Goal: Task Accomplishment & Management: Manage account settings

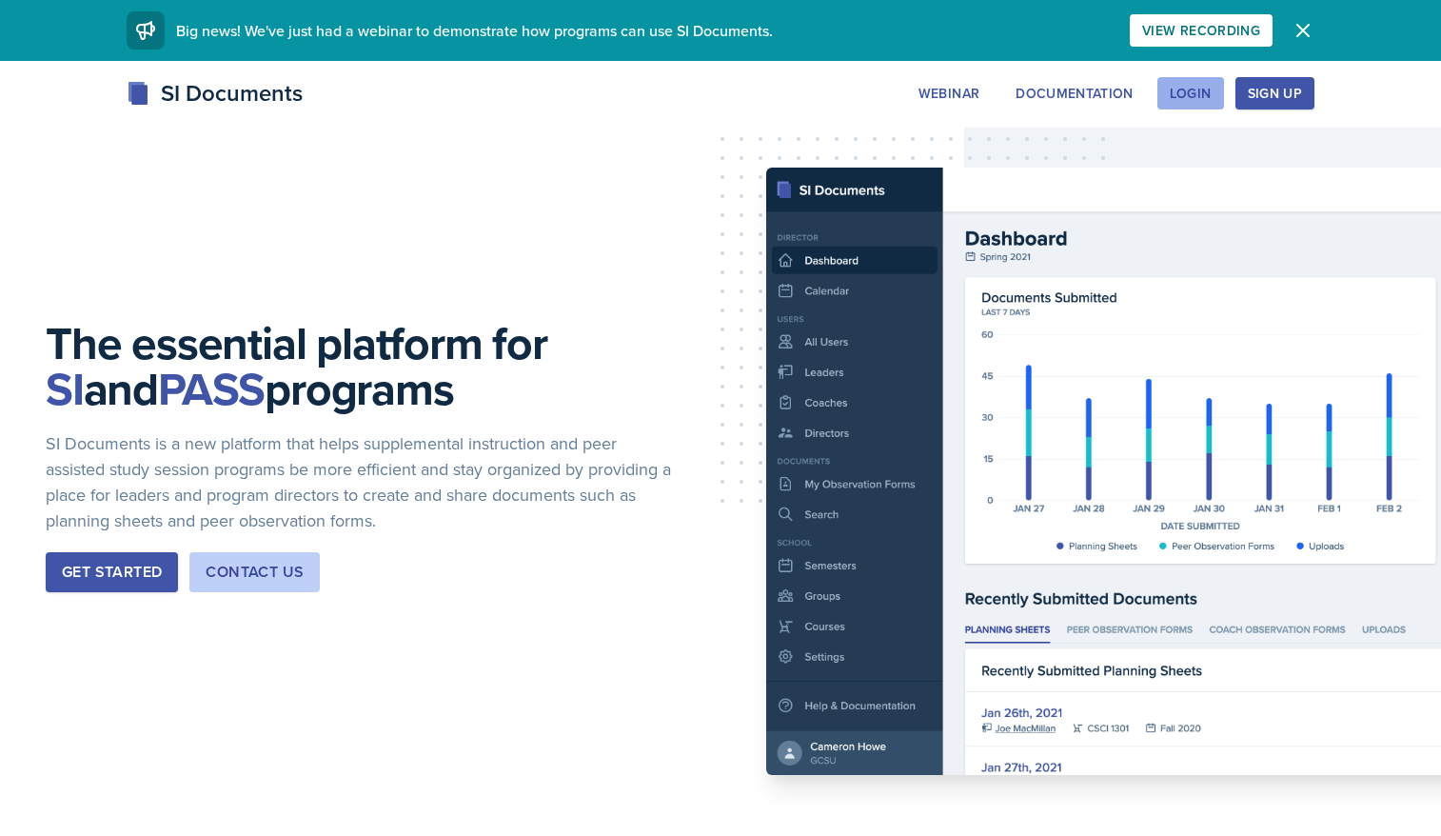
click at [1186, 91] on div "Login" at bounding box center [1191, 93] width 42 height 15
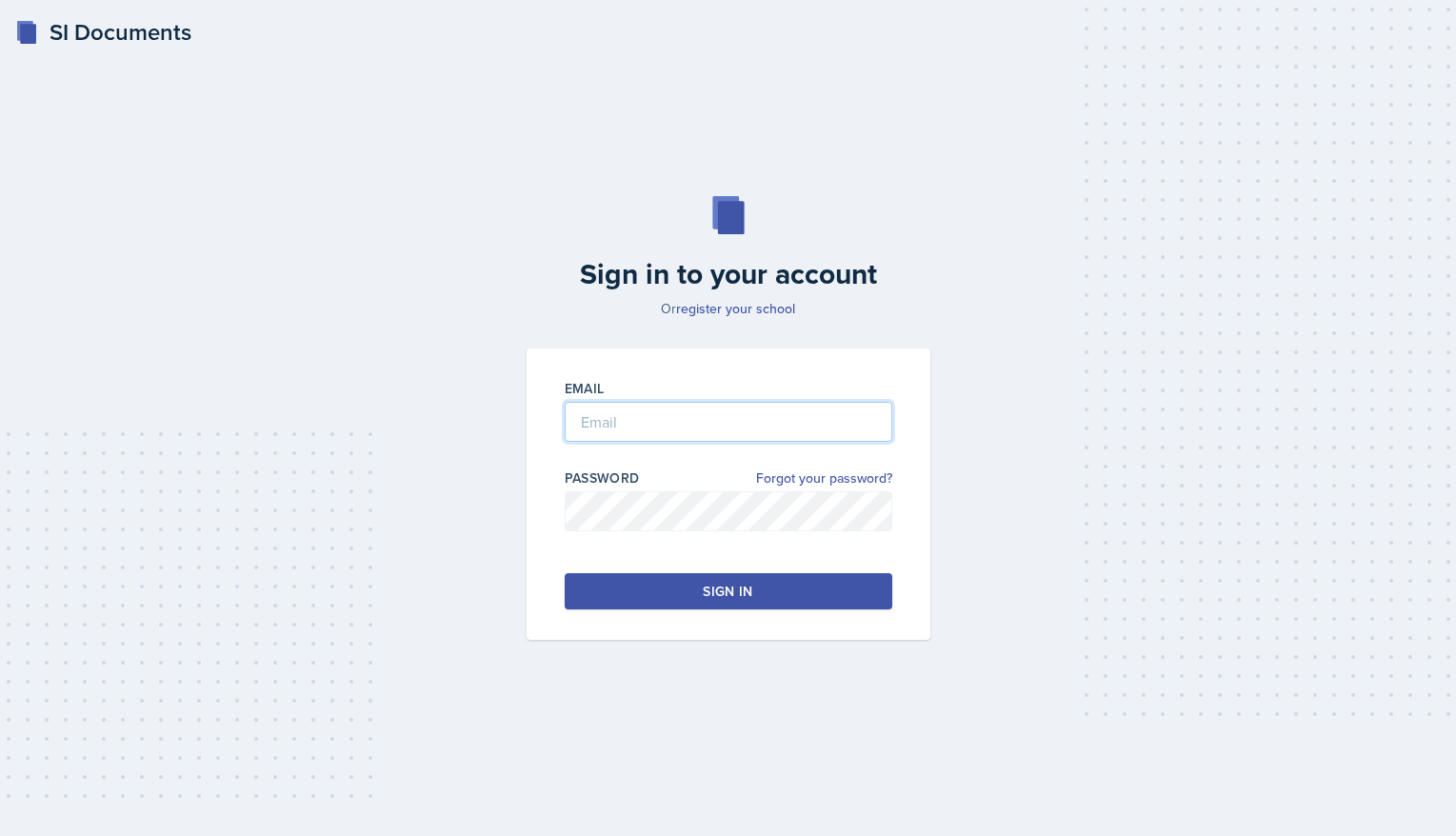
click at [651, 426] on input "email" at bounding box center [728, 422] width 327 height 40
type input "[EMAIL_ADDRESS][DOMAIN_NAME]"
click at [771, 591] on button "Sign in" at bounding box center [728, 591] width 327 height 36
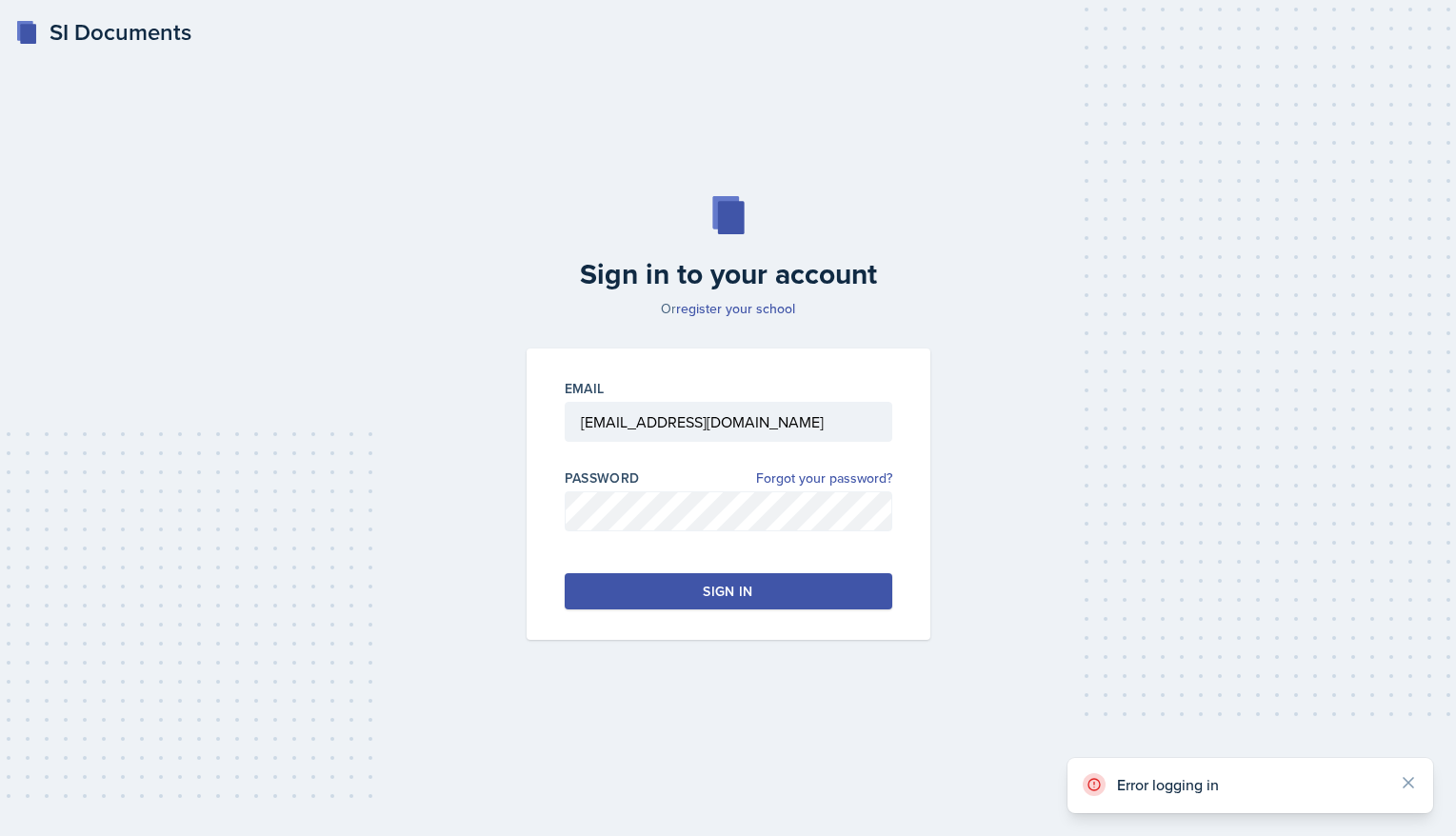
click at [753, 591] on button "Sign in" at bounding box center [728, 591] width 327 height 36
click at [724, 308] on link "register your school" at bounding box center [735, 308] width 119 height 19
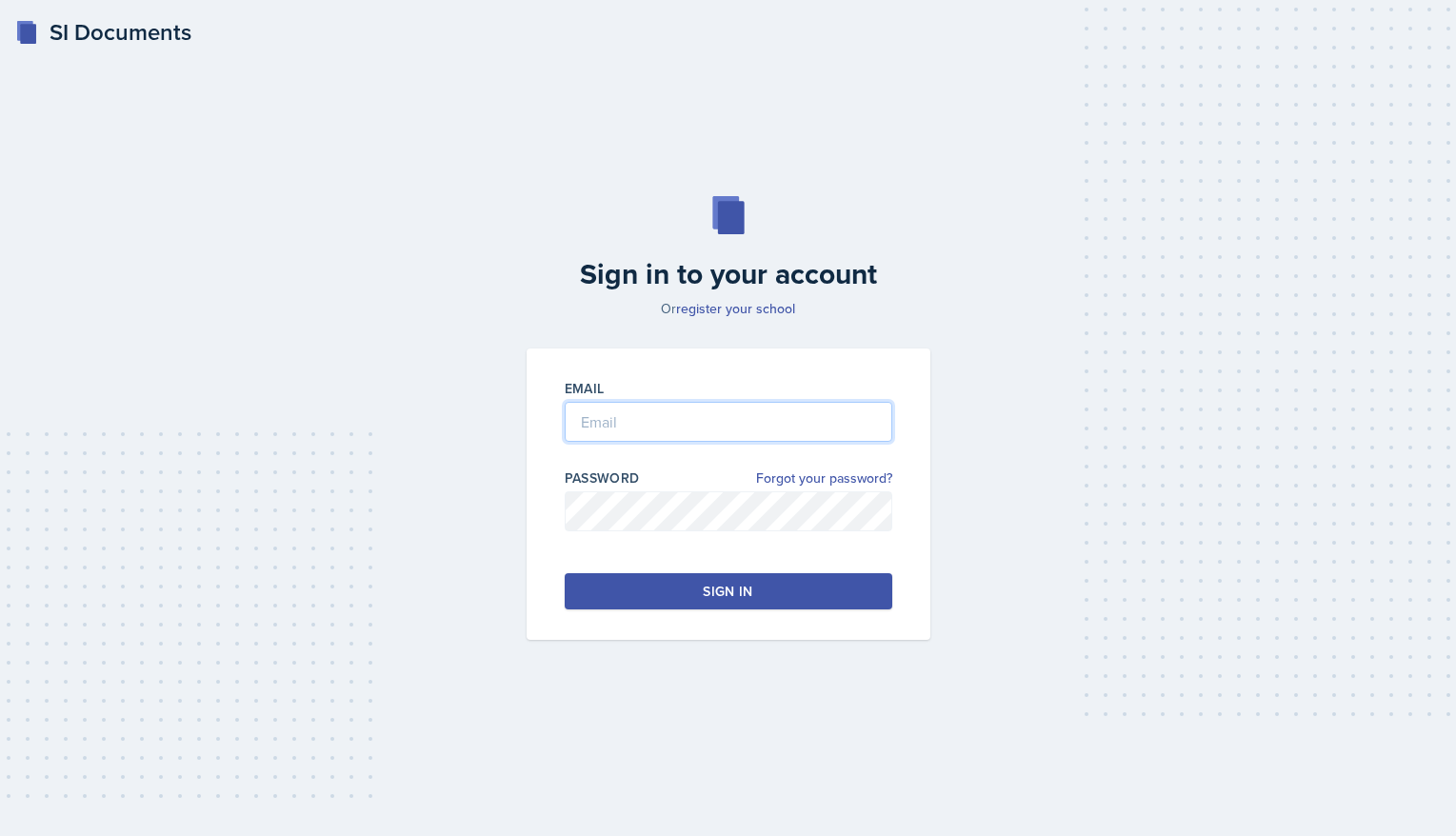
click at [584, 420] on input "email" at bounding box center [728, 422] width 327 height 40
type input "[EMAIL_ADDRESS][DOMAIN_NAME]"
click at [701, 599] on button "Sign in" at bounding box center [728, 591] width 327 height 36
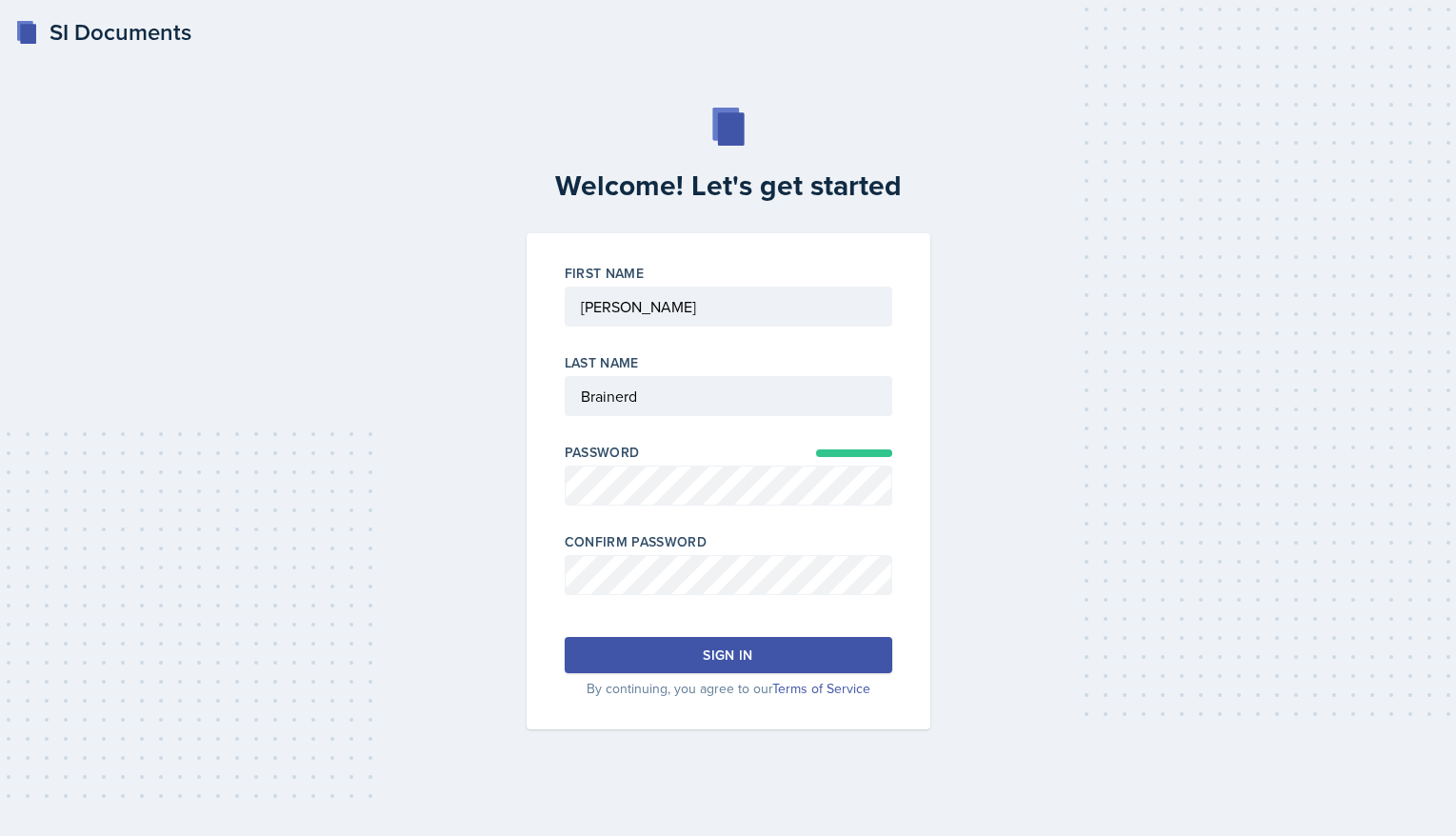
click at [648, 647] on button "Sign in" at bounding box center [728, 655] width 327 height 36
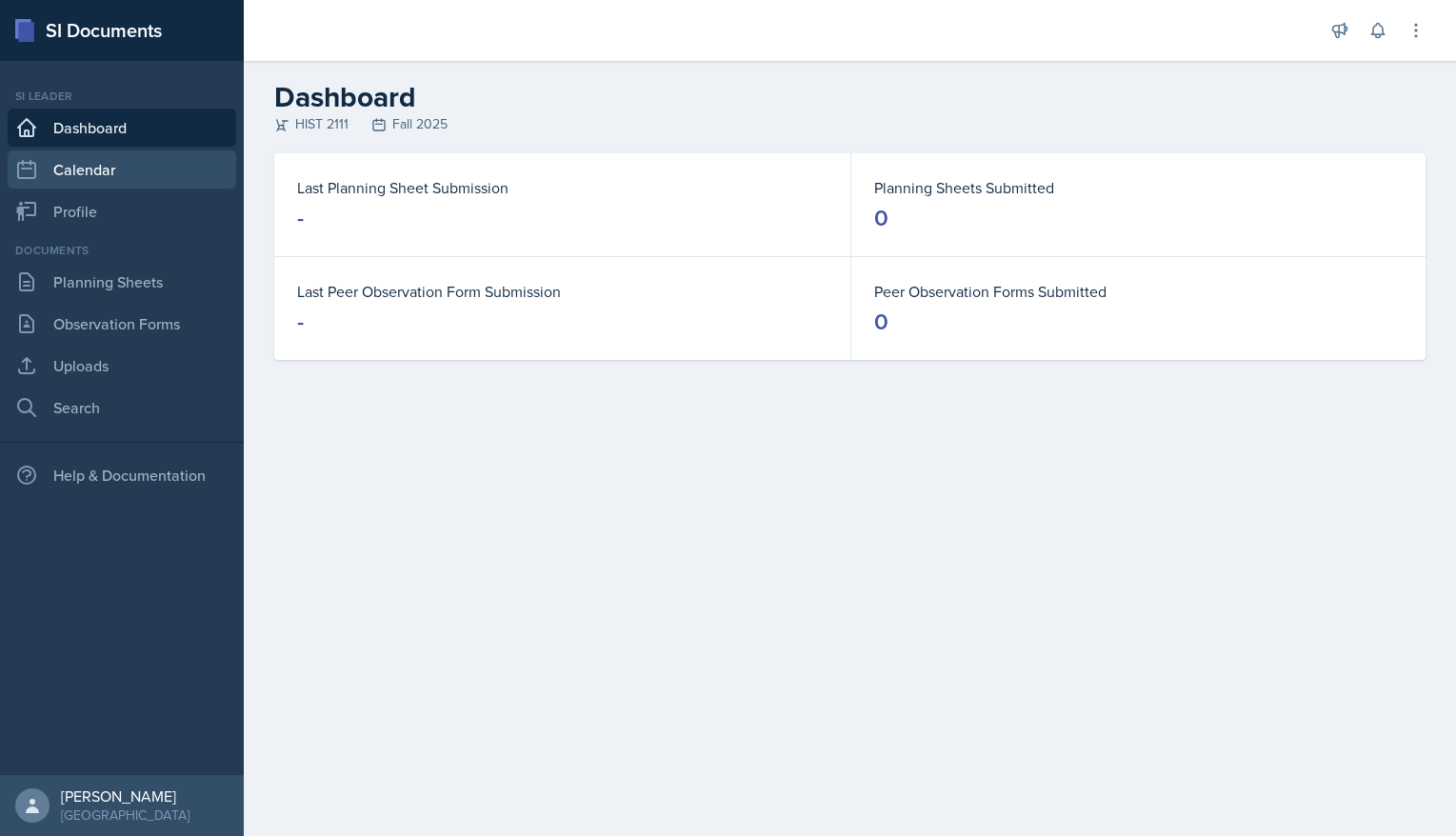
click at [89, 165] on link "Calendar" at bounding box center [122, 169] width 228 height 38
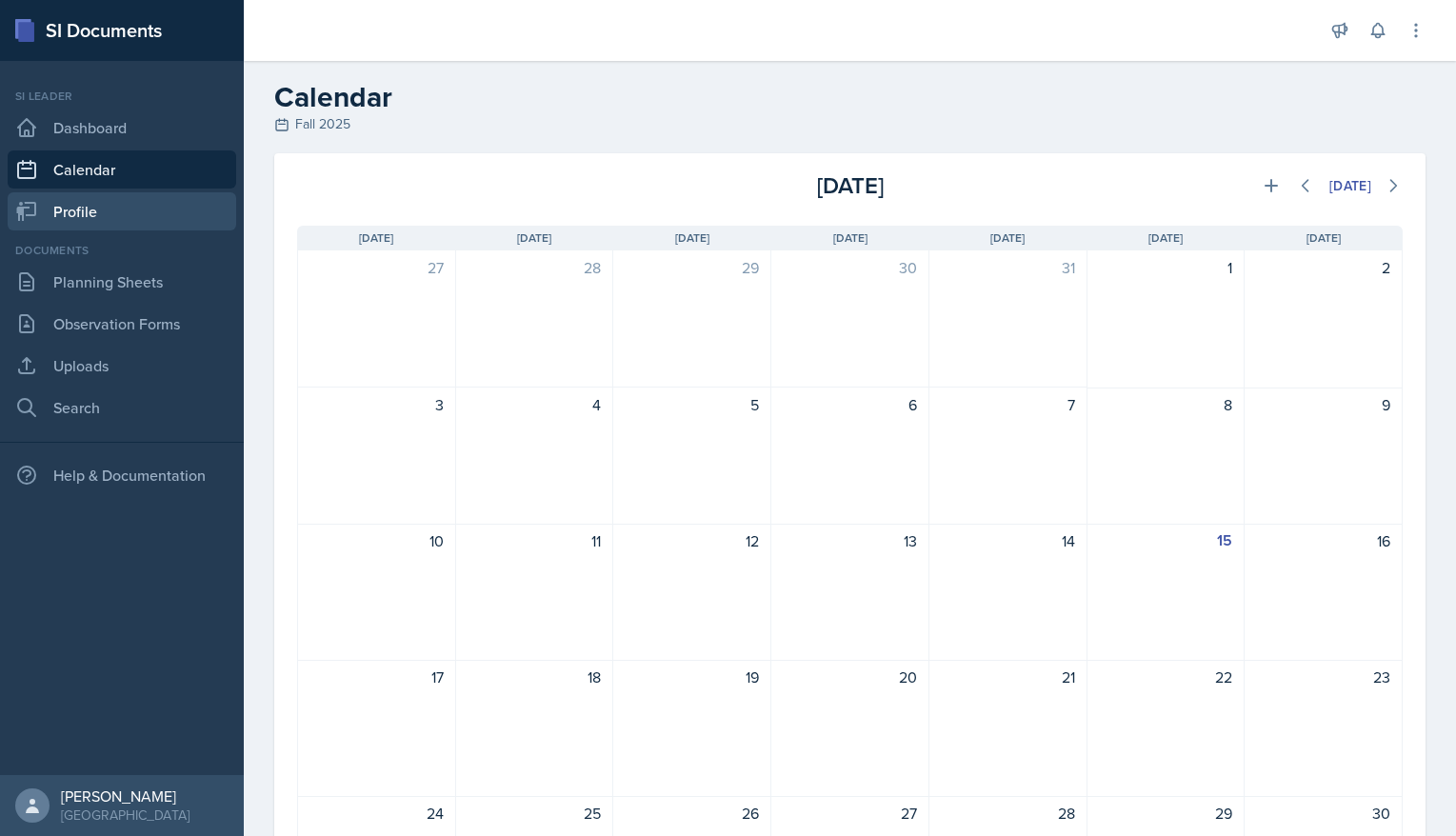
click at [99, 209] on link "Profile" at bounding box center [122, 211] width 228 height 38
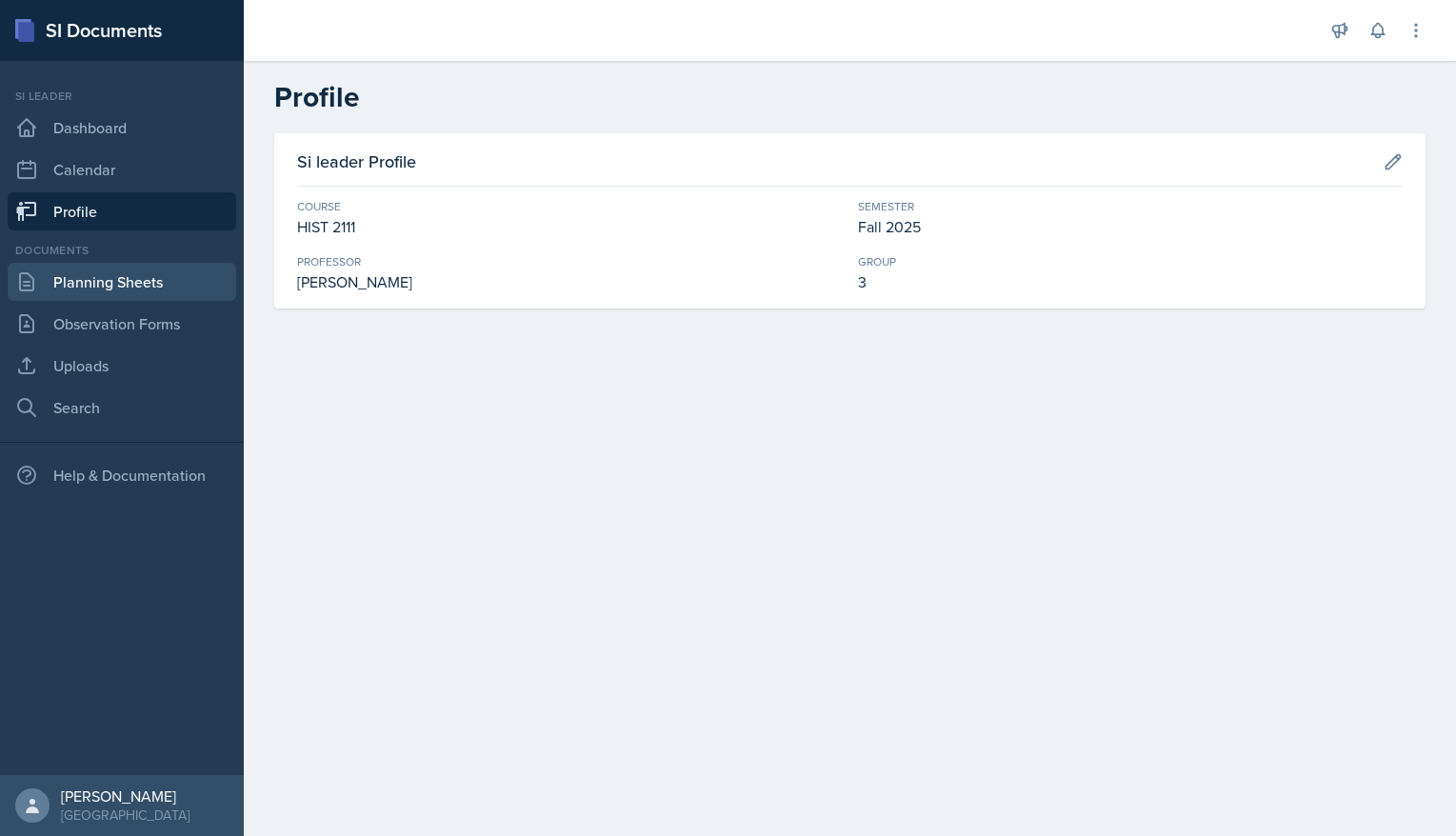
click at [114, 287] on link "Planning Sheets" at bounding box center [122, 282] width 228 height 38
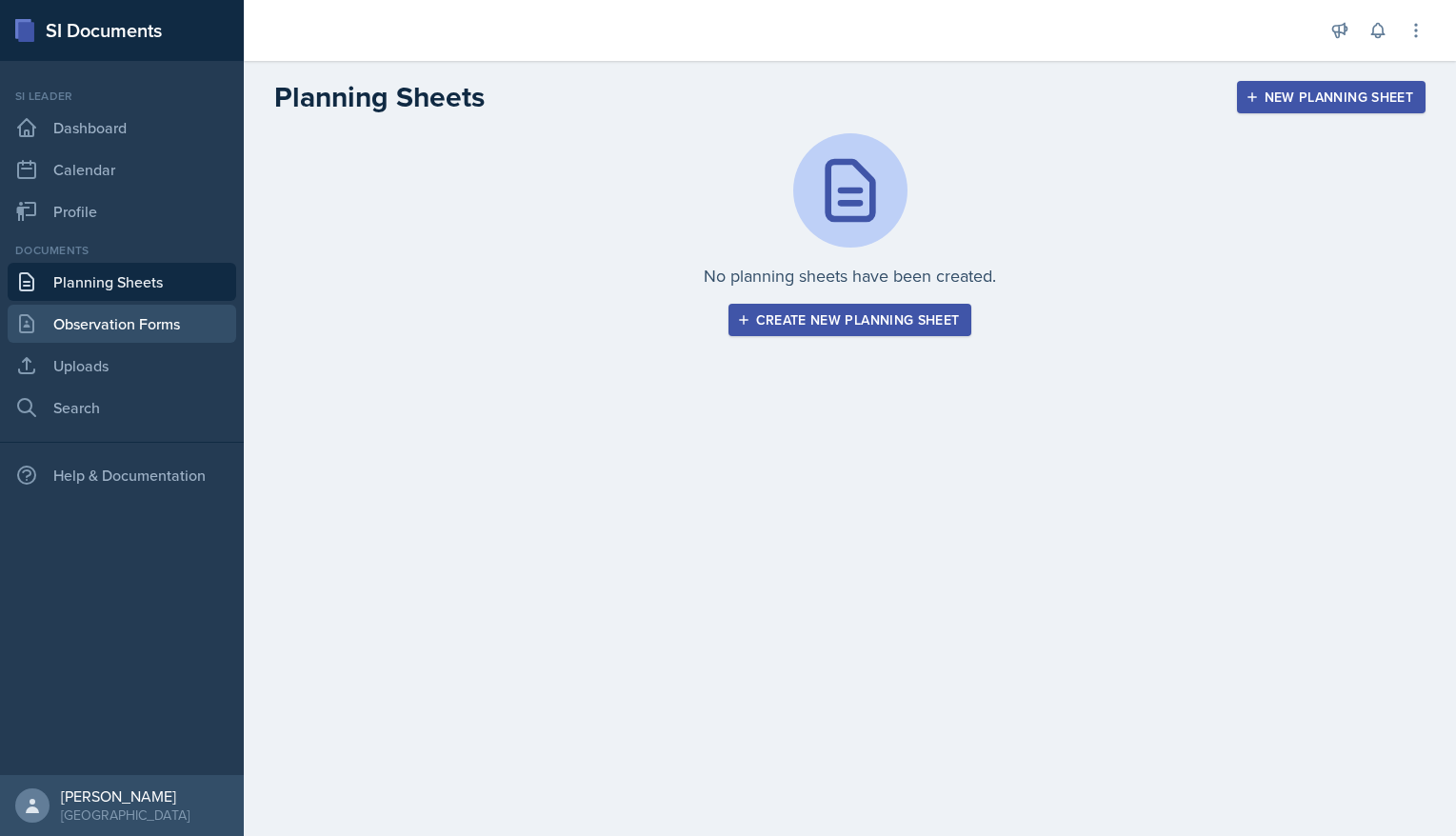
click at [127, 325] on link "Observation Forms" at bounding box center [122, 324] width 228 height 38
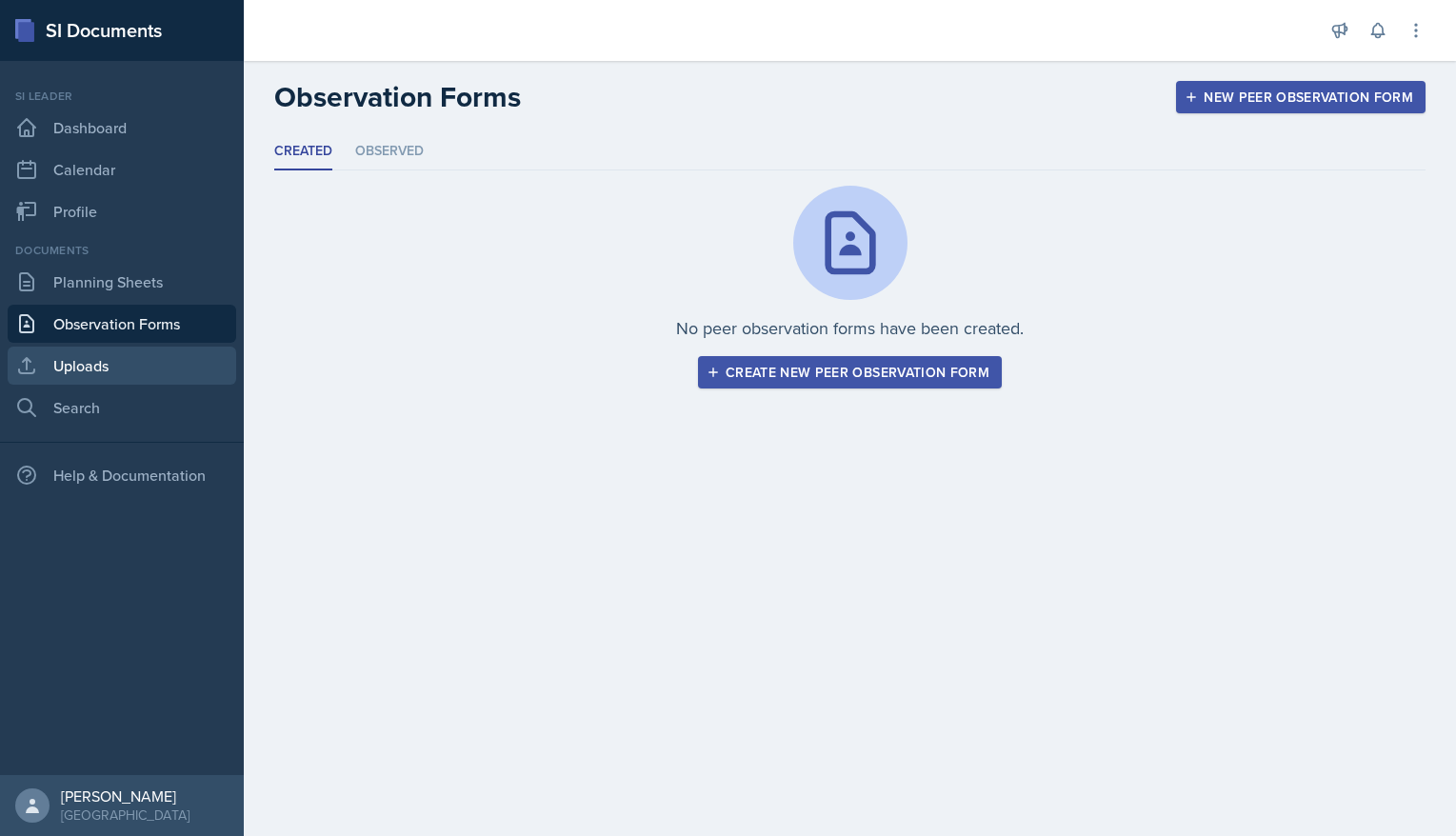
click at [120, 362] on link "Uploads" at bounding box center [122, 366] width 228 height 38
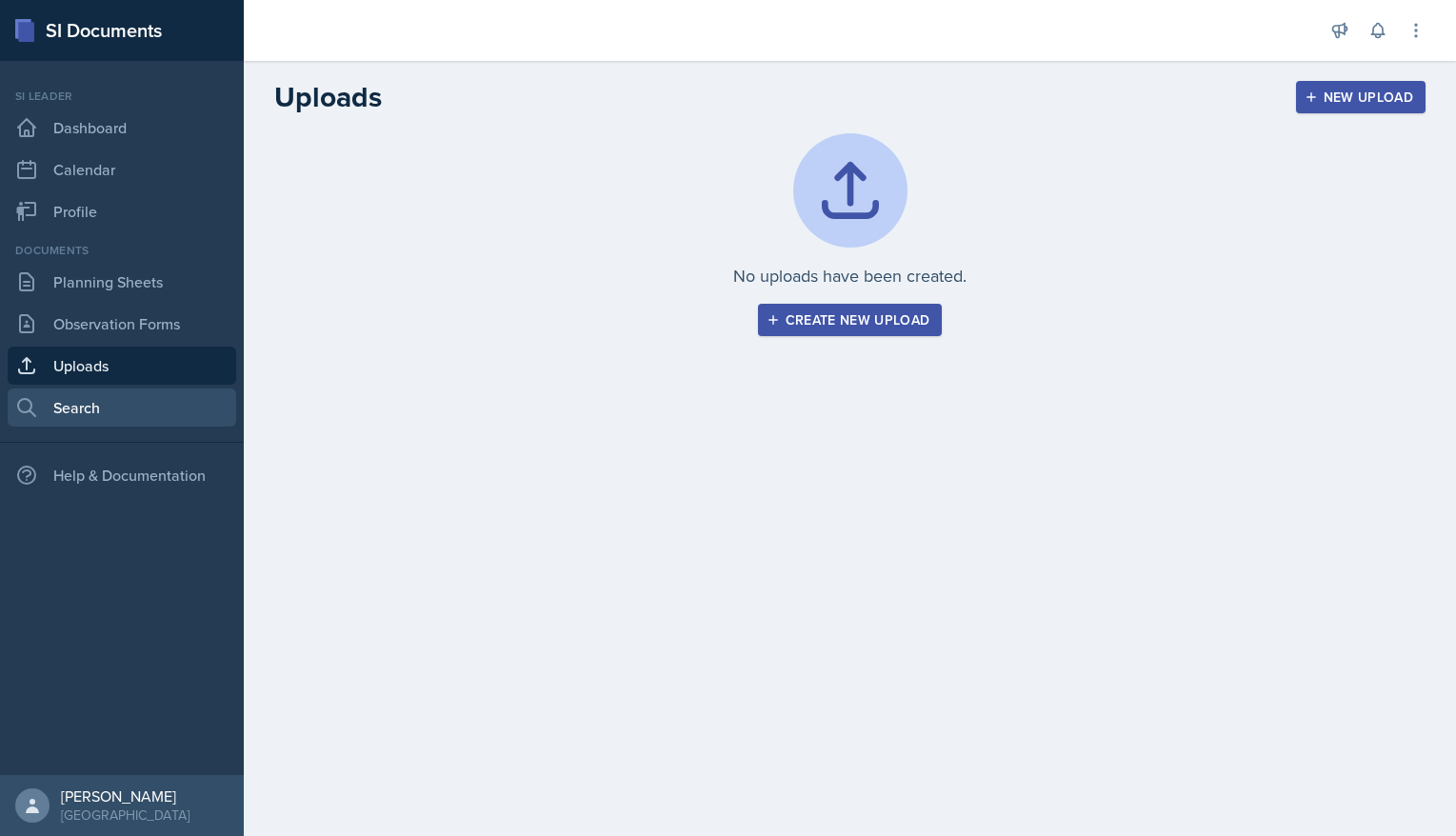
click at [122, 409] on link "Search" at bounding box center [122, 407] width 228 height 38
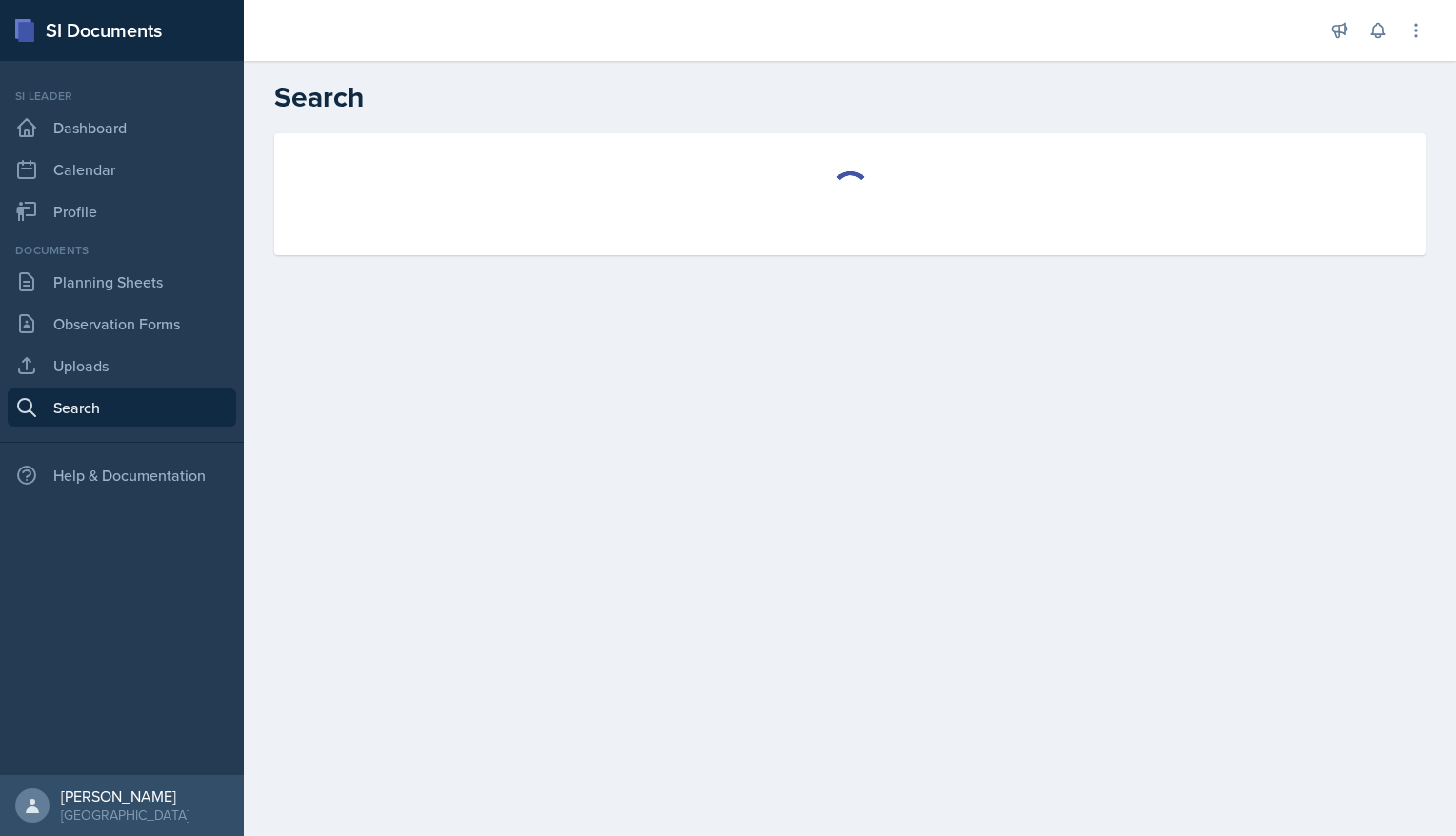
select select "all"
select select "1"
